Goal: Navigation & Orientation: Find specific page/section

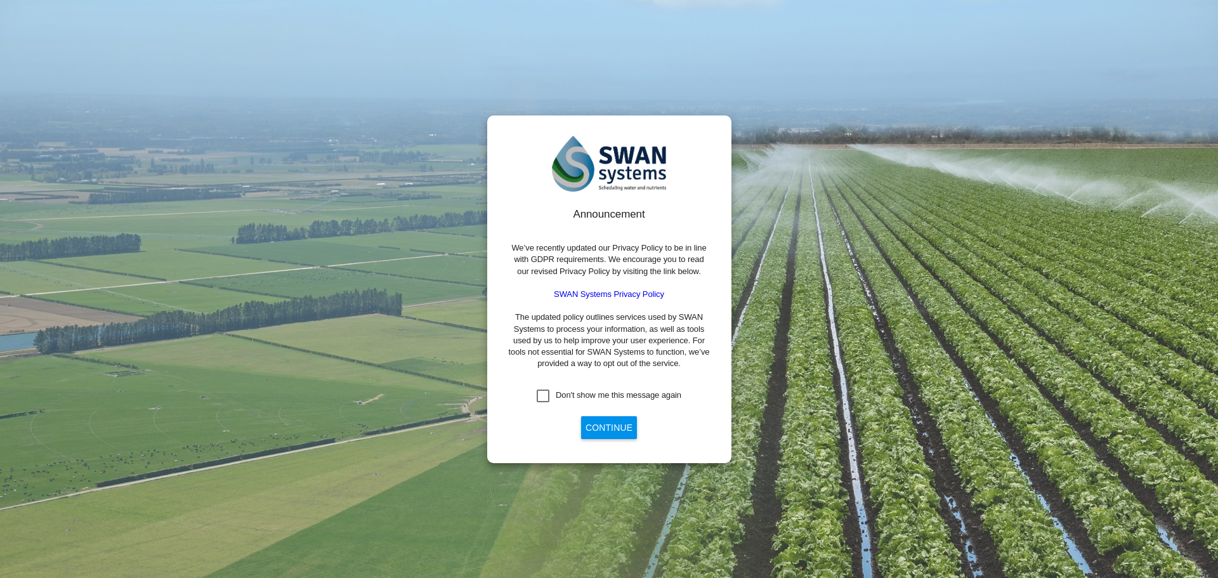
click at [601, 427] on button "Continue" at bounding box center [609, 427] width 56 height 23
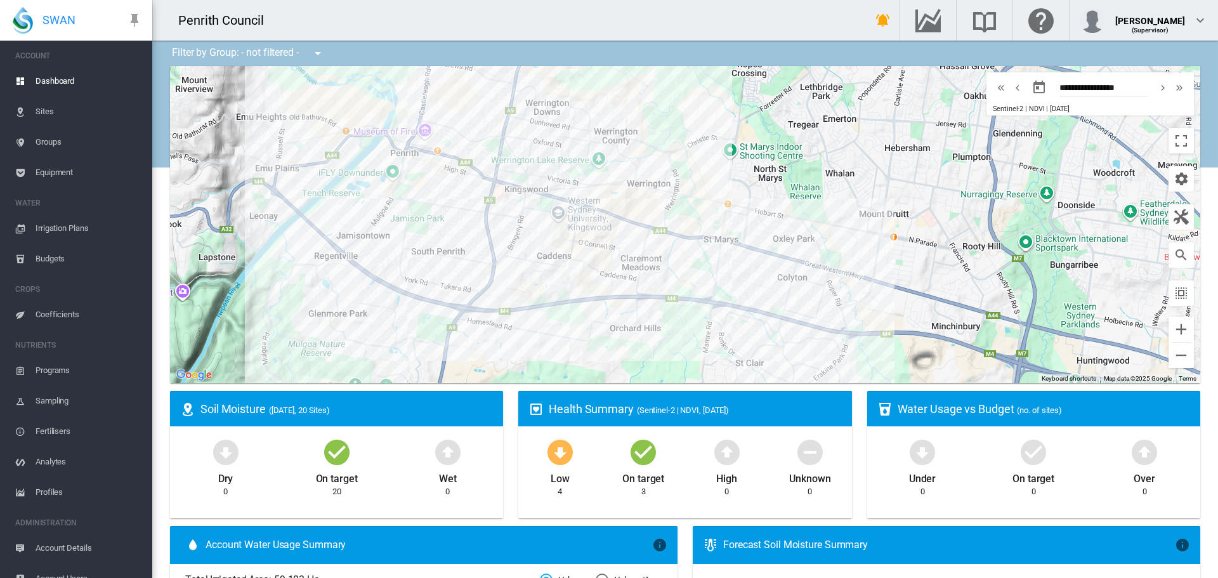
drag, startPoint x: 717, startPoint y: 256, endPoint x: 641, endPoint y: 240, distance: 77.7
click at [781, 268] on div "To navigate, press the arrow keys." at bounding box center [685, 224] width 1030 height 317
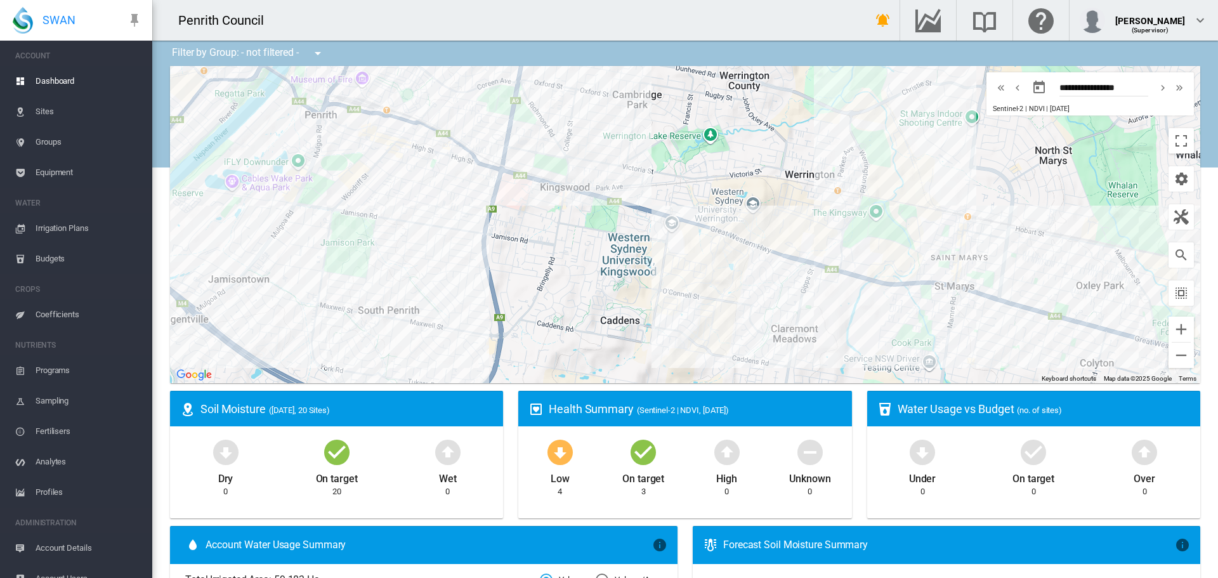
click at [43, 115] on span "Sites" at bounding box center [89, 111] width 107 height 30
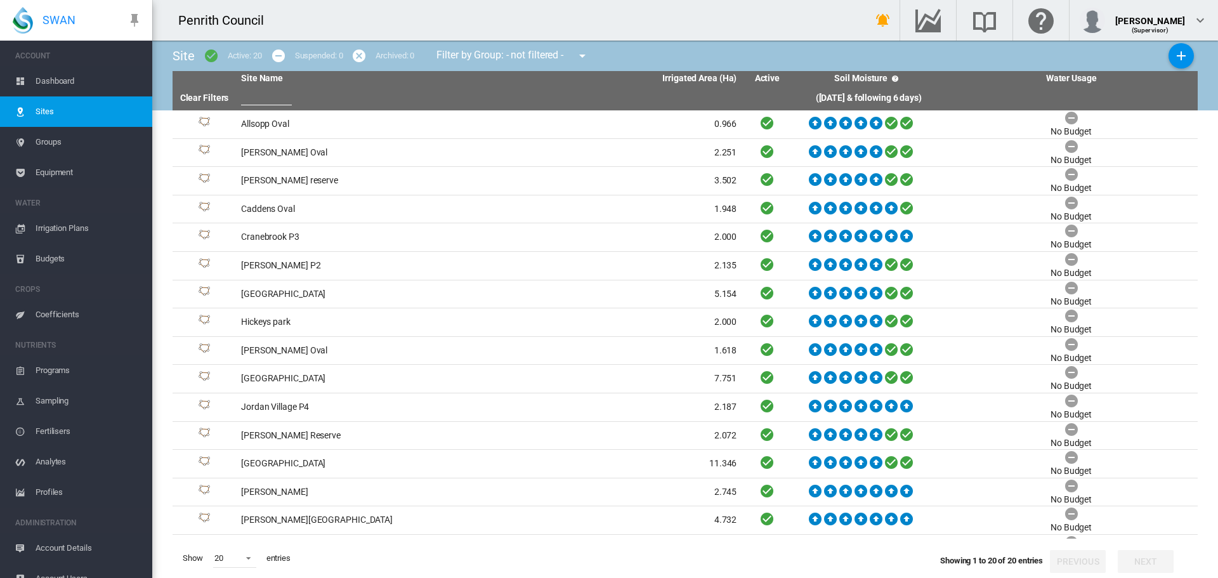
click at [41, 81] on span "Dashboard" at bounding box center [89, 81] width 107 height 30
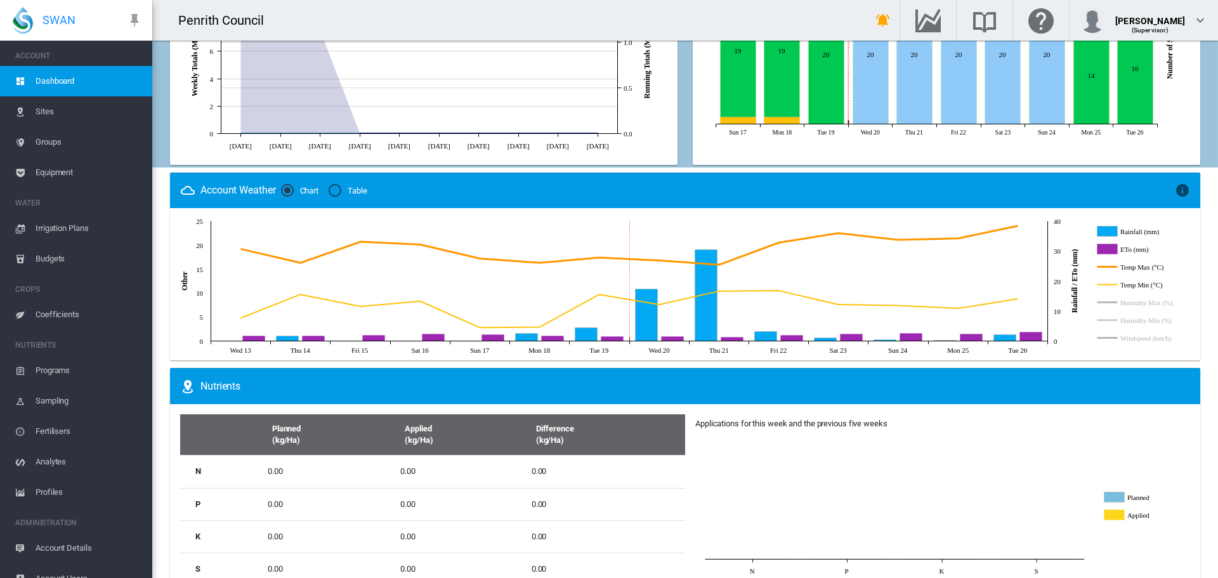
scroll to position [681, 0]
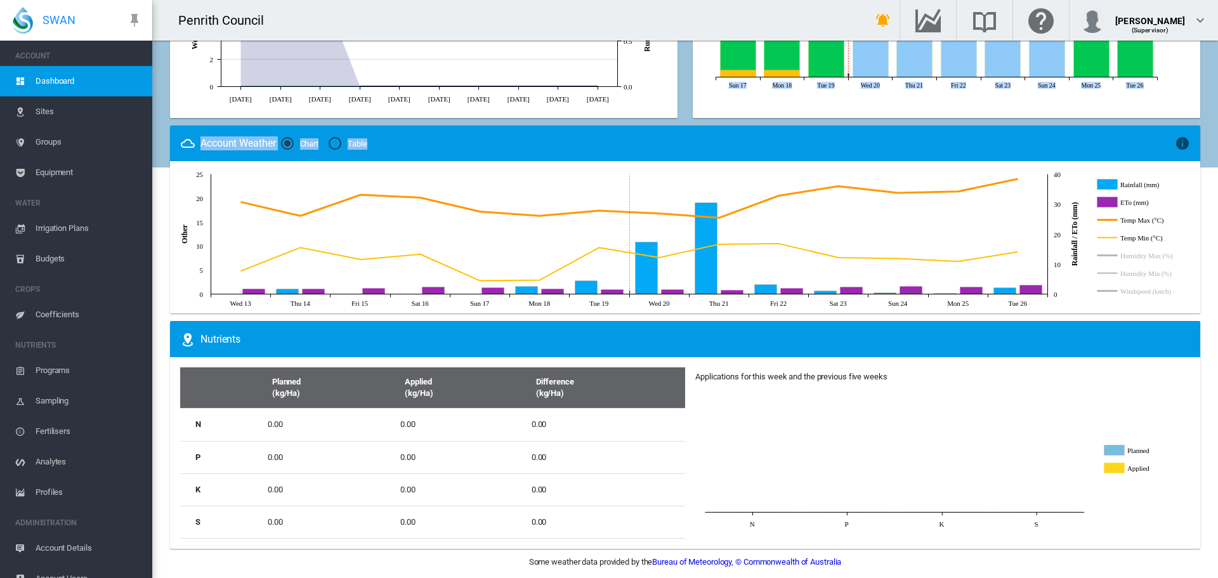
drag, startPoint x: 1201, startPoint y: 117, endPoint x: 1208, endPoint y: 157, distance: 41.3
click at [1208, 157] on div "Filter by Group: - not filtered - - not filtered - All Parks Microsoft Microsof…" at bounding box center [685, 309] width 1066 height 537
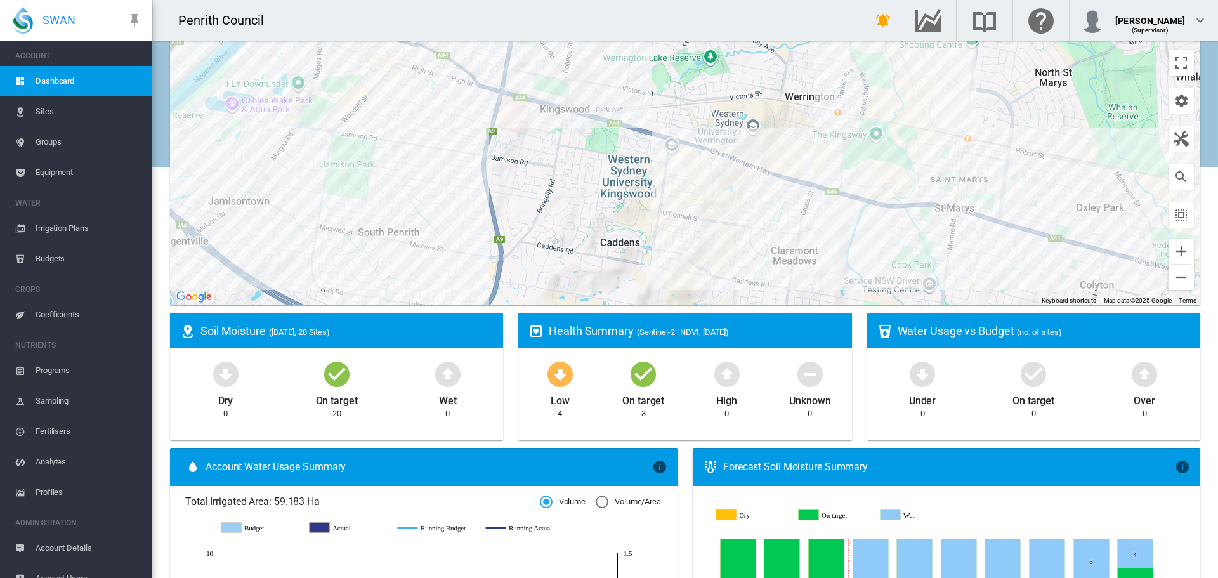
scroll to position [0, 0]
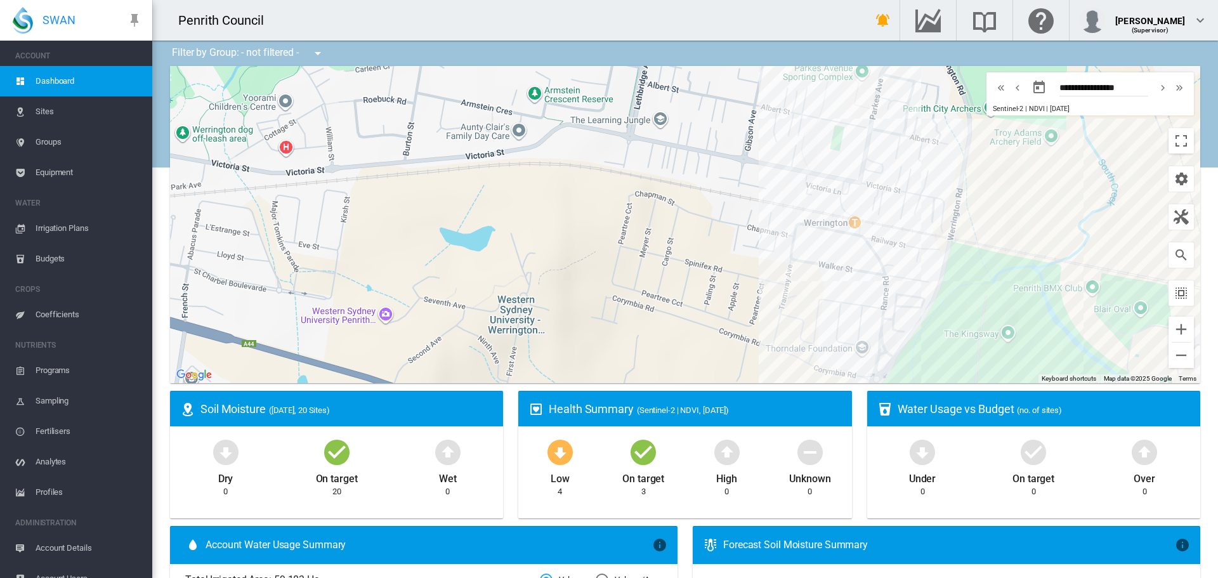
click at [67, 228] on span "Irrigation Plans" at bounding box center [89, 228] width 107 height 30
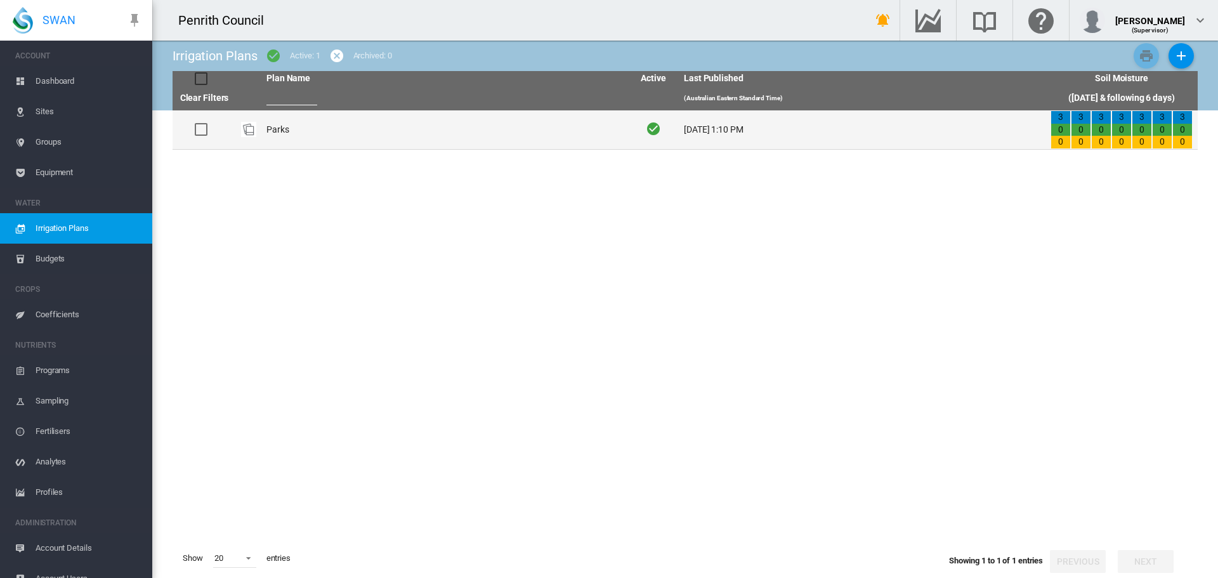
click at [275, 125] on td "Parks" at bounding box center [444, 129] width 367 height 39
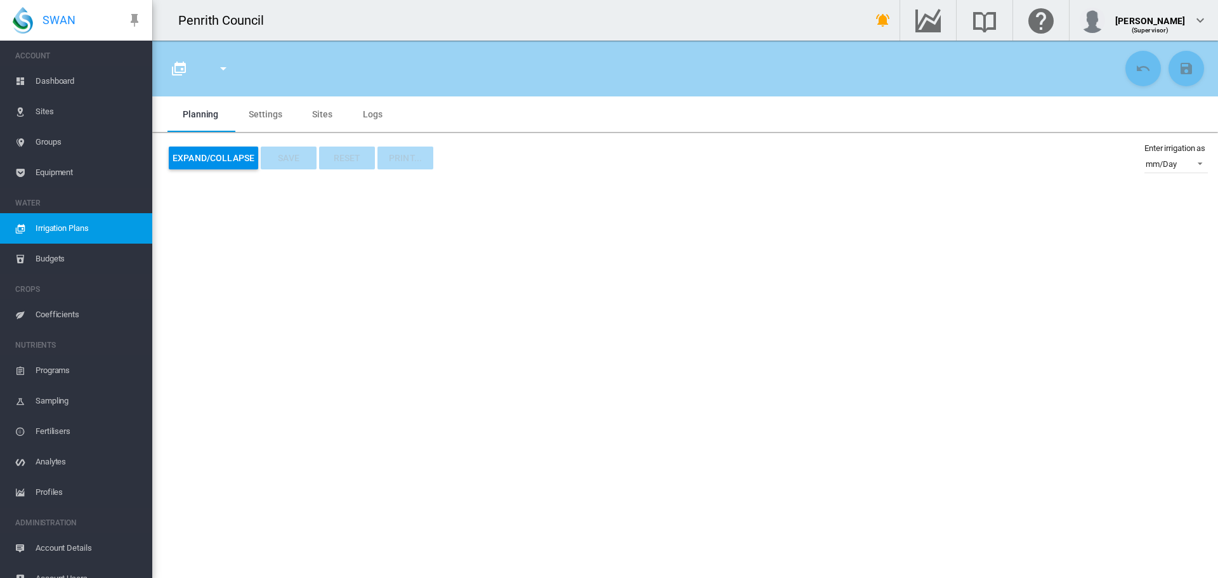
click at [67, 77] on span "Dashboard" at bounding box center [89, 81] width 107 height 30
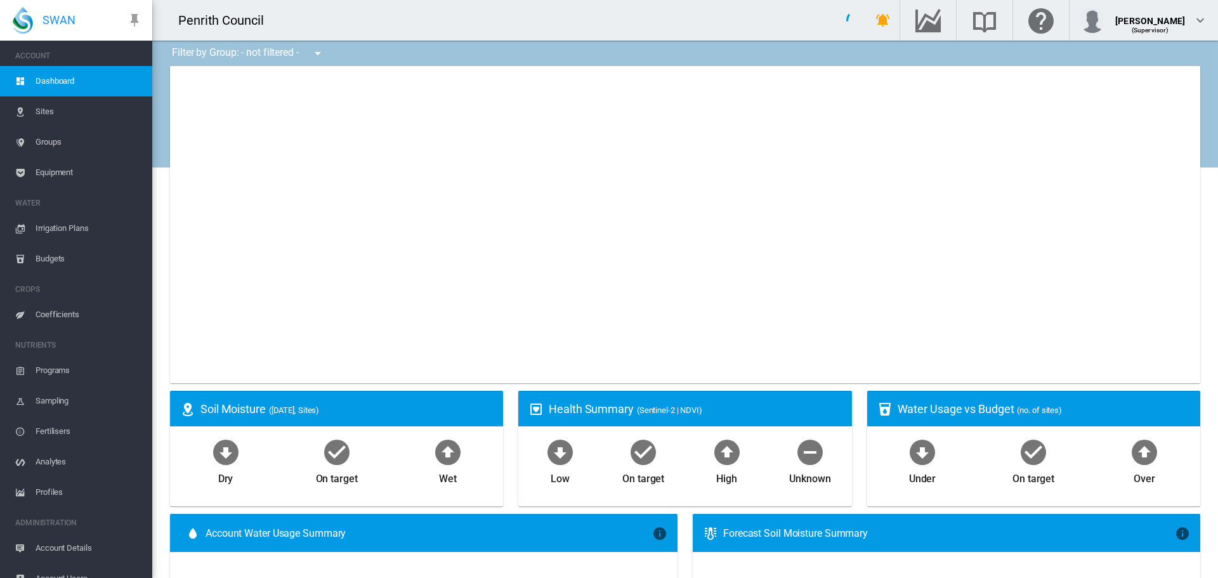
type input "**********"
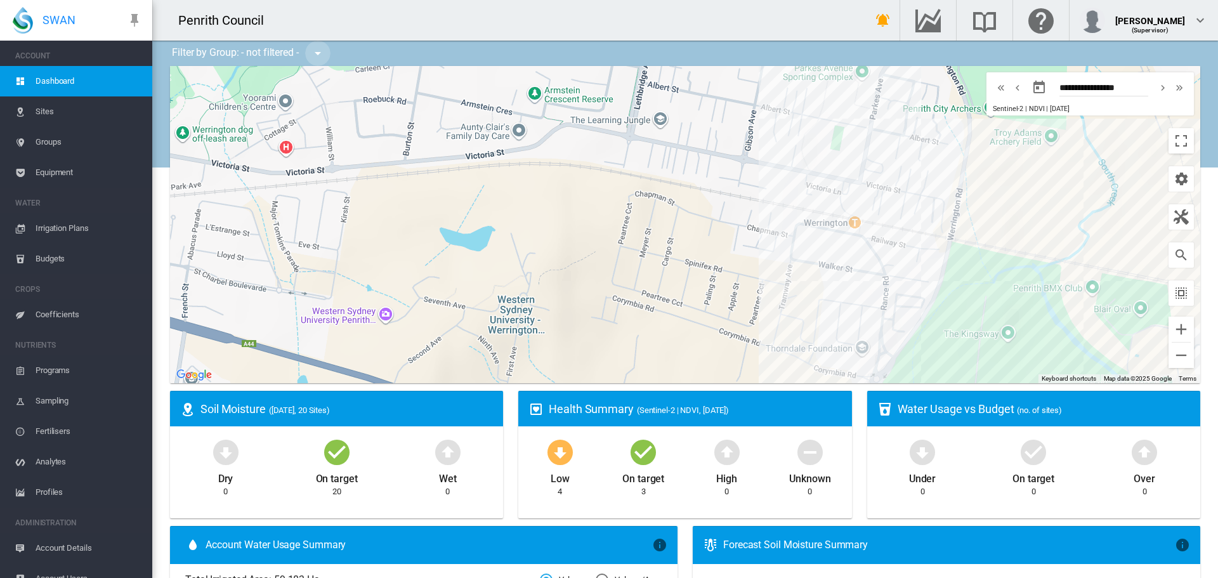
click at [322, 52] on md-icon "icon-menu-down" at bounding box center [317, 53] width 15 height 15
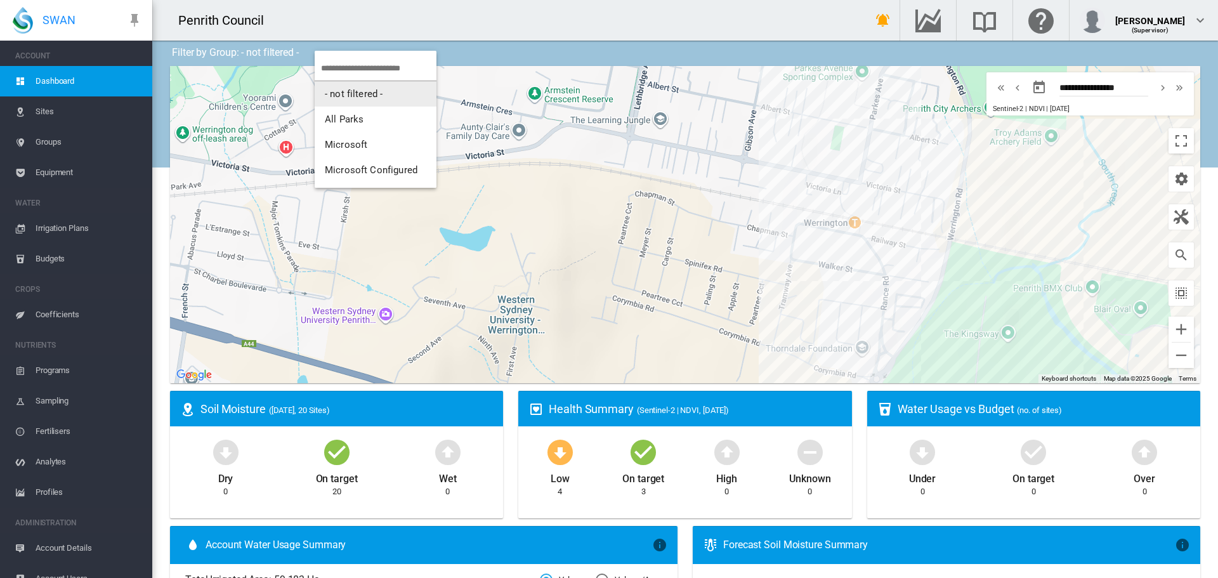
click at [497, 13] on md-backdrop at bounding box center [609, 289] width 1218 height 578
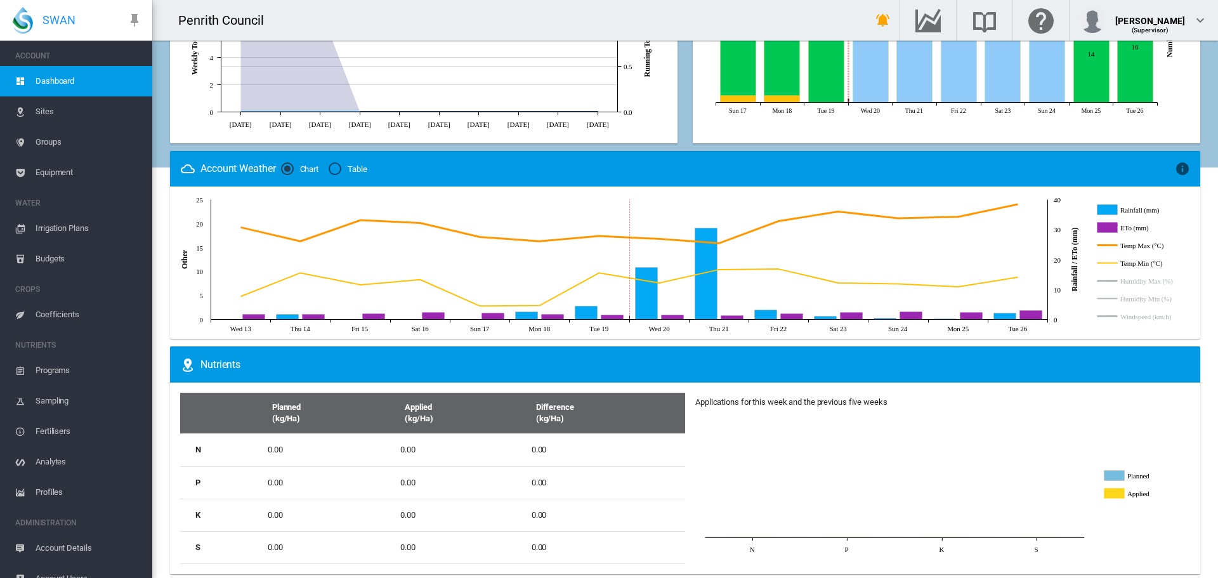
scroll to position [681, 0]
